Goal: Ask a question

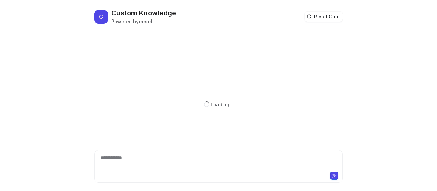
click at [127, 160] on div "**********" at bounding box center [218, 162] width 245 height 16
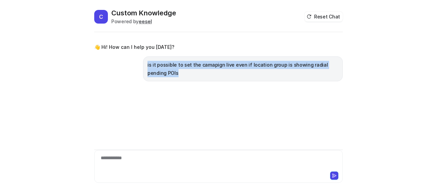
drag, startPoint x: 166, startPoint y: 74, endPoint x: 141, endPoint y: 58, distance: 29.7
click at [141, 58] on div "is it possible to set the camapign live even if location group is showing radia…" at bounding box center [218, 68] width 248 height 25
copy p "is it possible to set the camapign live even if location group is showing radia…"
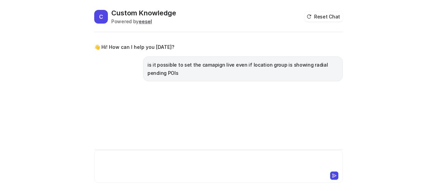
click at [166, 163] on div at bounding box center [218, 162] width 245 height 16
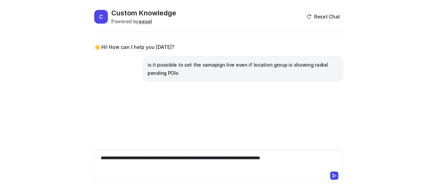
click at [331, 175] on icon at bounding box center [333, 175] width 5 height 5
